Goal: Check status

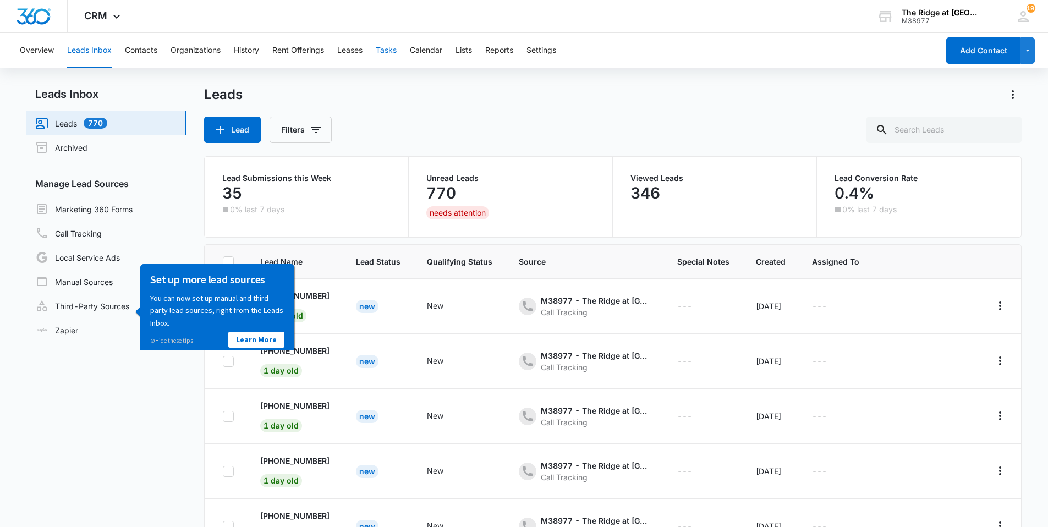
click at [388, 49] on button "Tasks" at bounding box center [386, 50] width 21 height 35
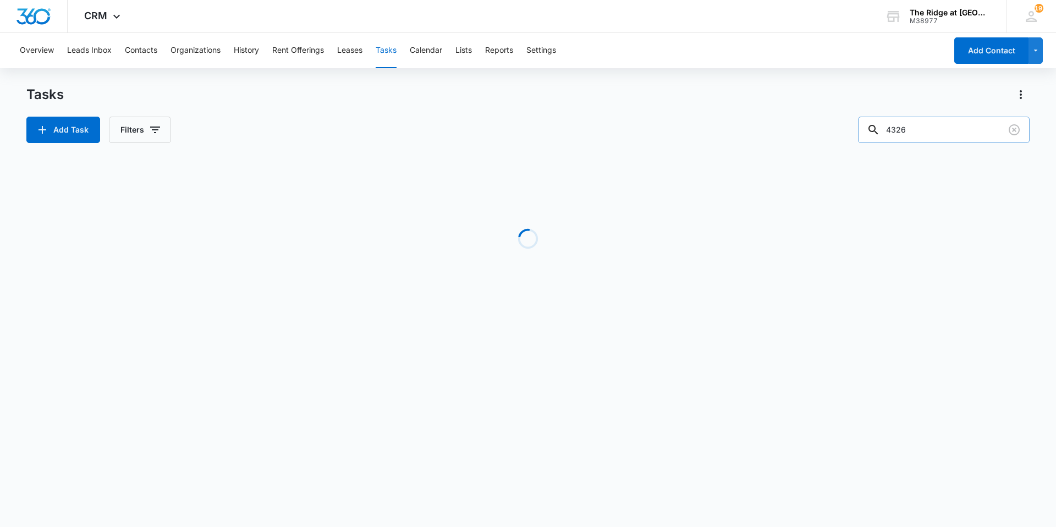
click at [927, 120] on input "4326" at bounding box center [944, 130] width 172 height 26
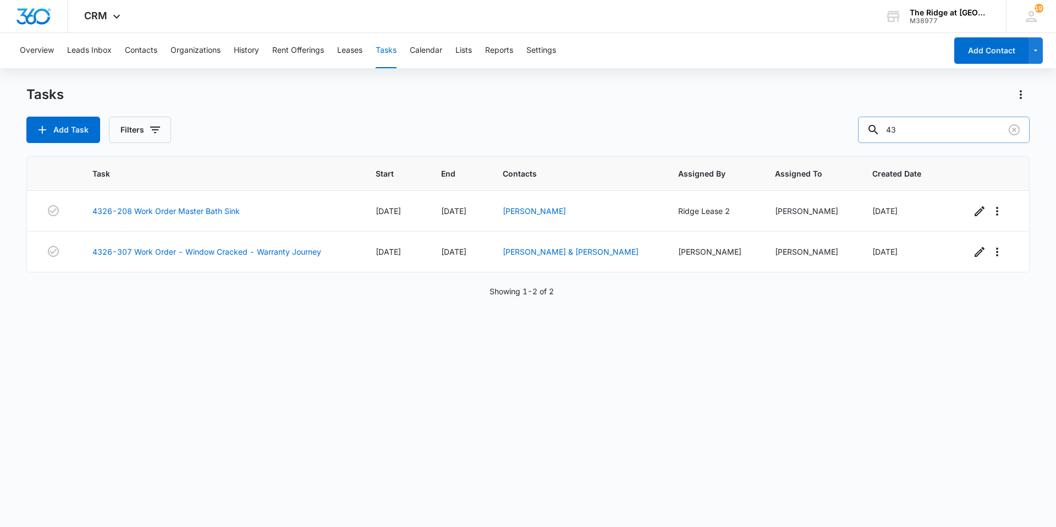
type input "4"
type input "4338-203"
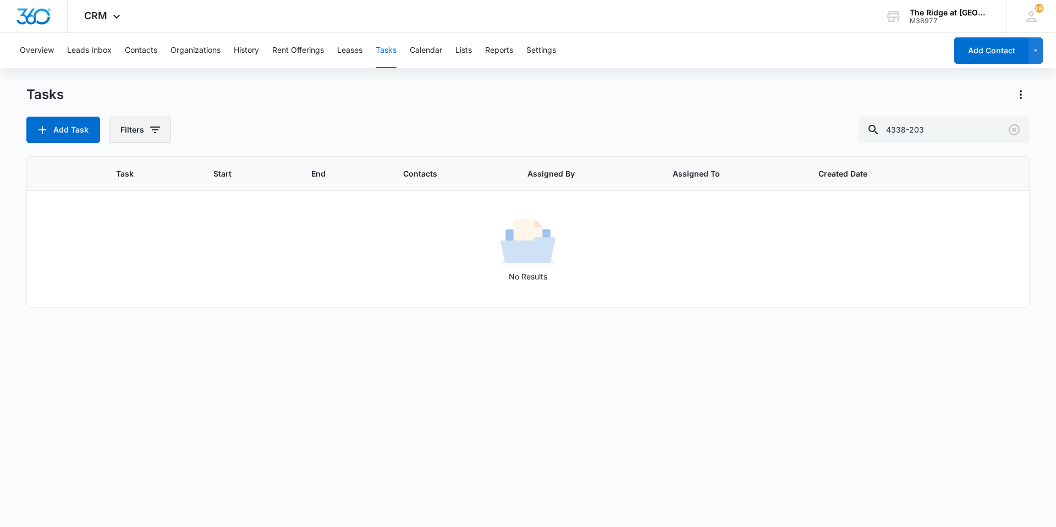
click at [137, 135] on button "Filters" at bounding box center [140, 130] width 62 height 26
click at [134, 257] on label "Complete" at bounding box center [185, 262] width 126 height 12
click at [123, 261] on input "Complete" at bounding box center [122, 261] width 1 height 1
radio input "false"
radio input "true"
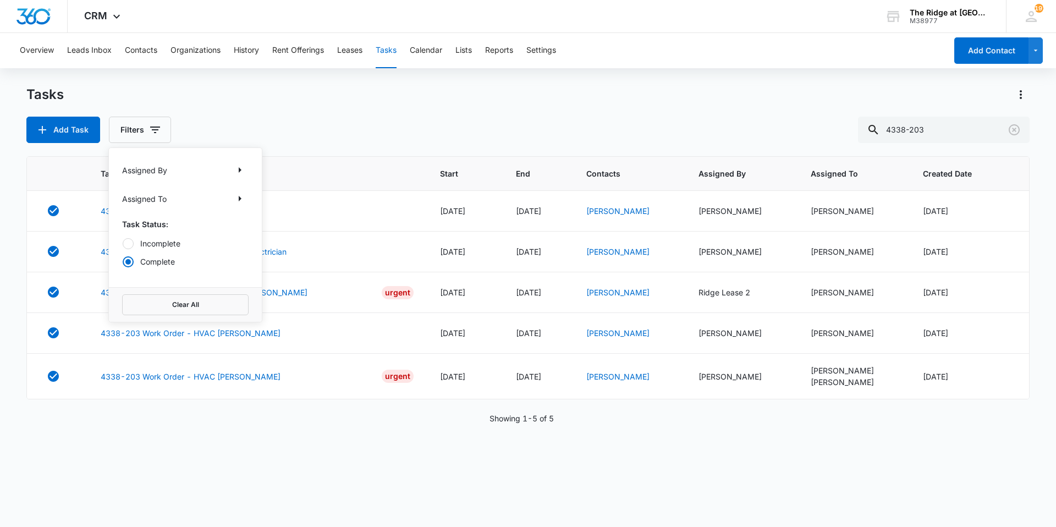
click at [324, 132] on div "Add Task Filters Assigned By Assigned To Task Status: Incomplete Complete Clear…" at bounding box center [527, 130] width 1003 height 26
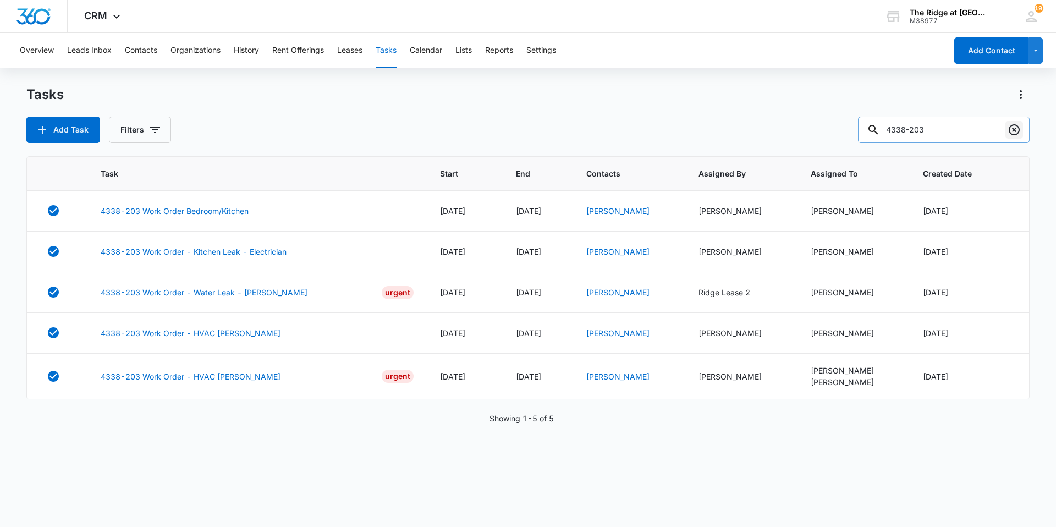
click at [1016, 128] on icon "Clear" at bounding box center [1013, 129] width 13 height 13
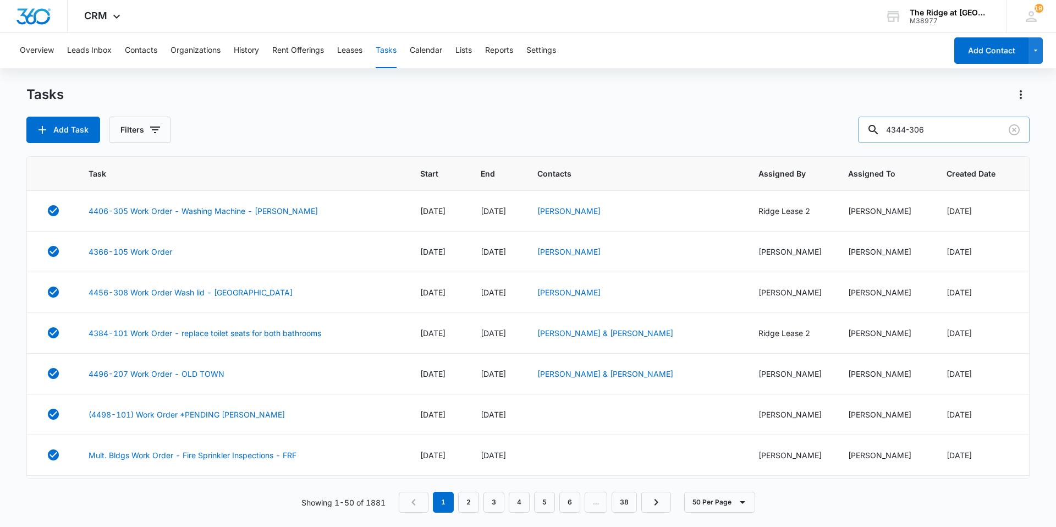
type input "4344-306"
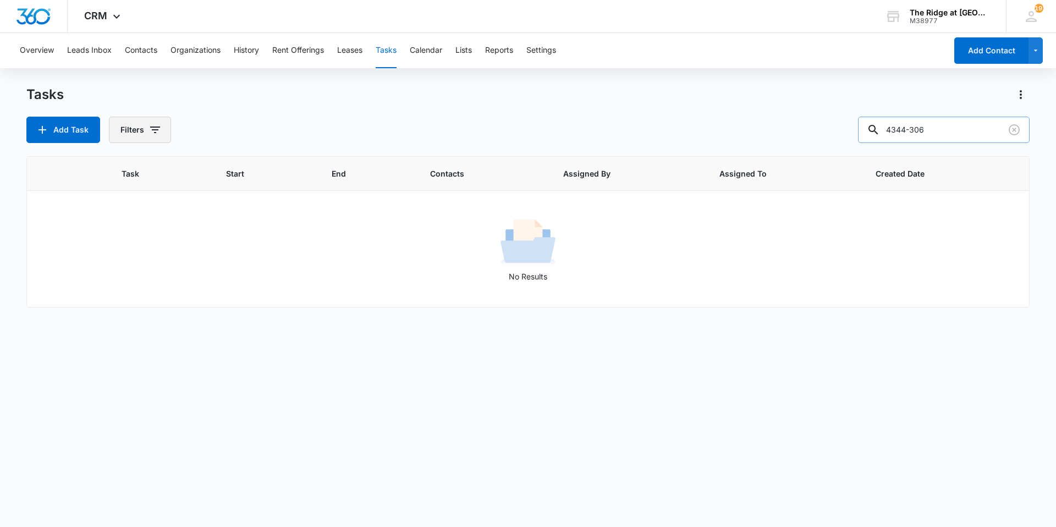
click at [156, 123] on button "Filters" at bounding box center [140, 130] width 62 height 26
click at [126, 241] on div at bounding box center [128, 243] width 11 height 11
click at [123, 243] on input "Incomplete" at bounding box center [122, 243] width 1 height 1
radio input "true"
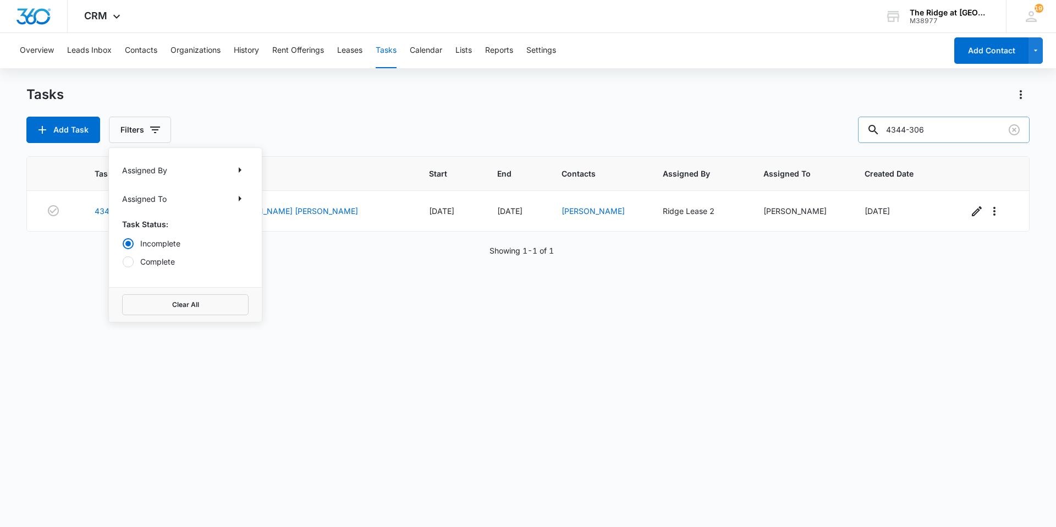
click at [365, 123] on div "Add Task Filters Assigned By Assigned To Task Status: Incomplete Complete Clear…" at bounding box center [527, 130] width 1003 height 26
click at [1012, 128] on icon "Clear" at bounding box center [1013, 129] width 13 height 13
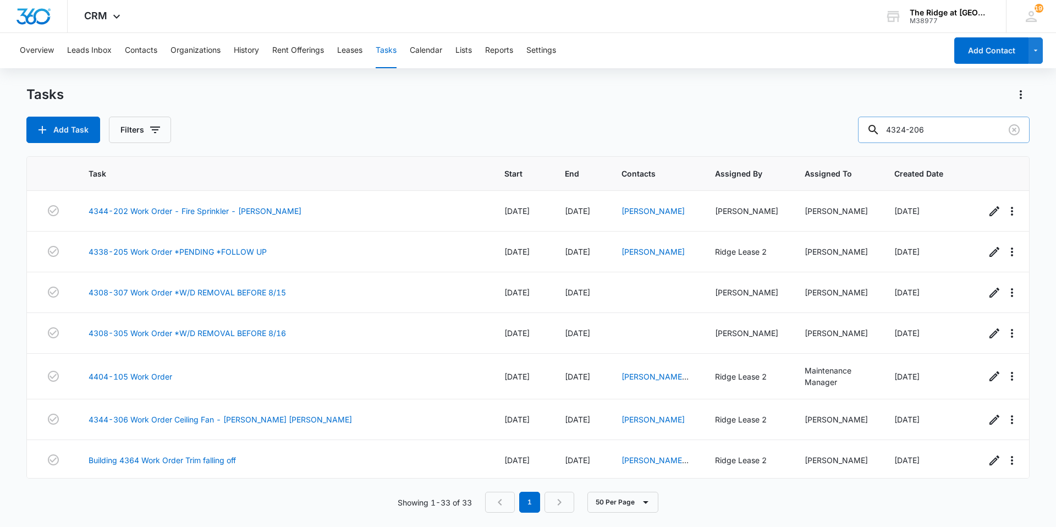
type input "4324-206"
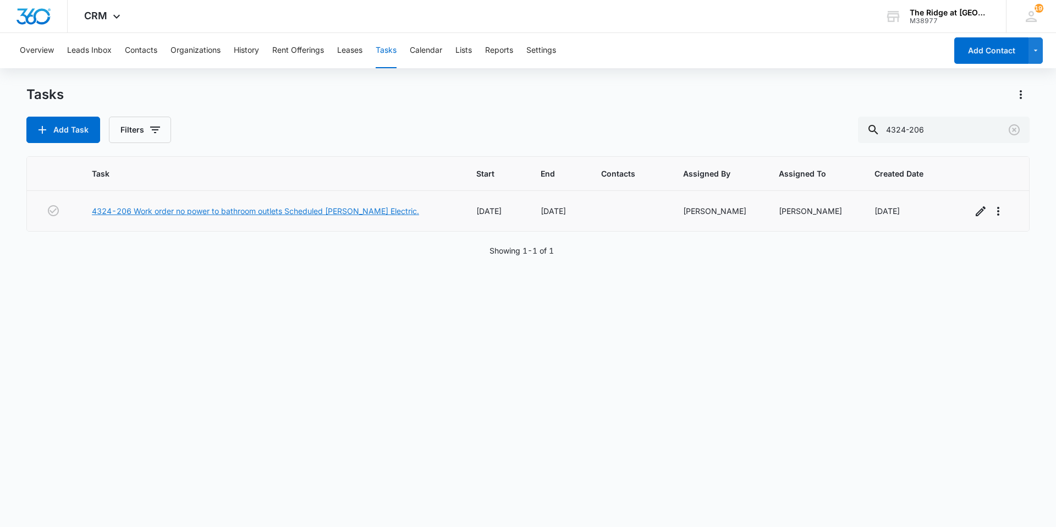
click at [256, 212] on link "4324-206 Work order no power to bathroom outlets Scheduled [PERSON_NAME] Electr…" at bounding box center [255, 211] width 327 height 12
